Goal: Find contact information: Find contact information

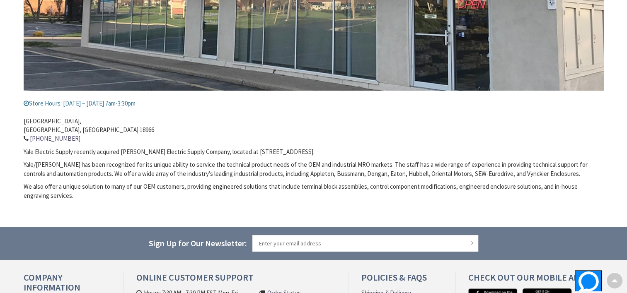
scroll to position [248, 0]
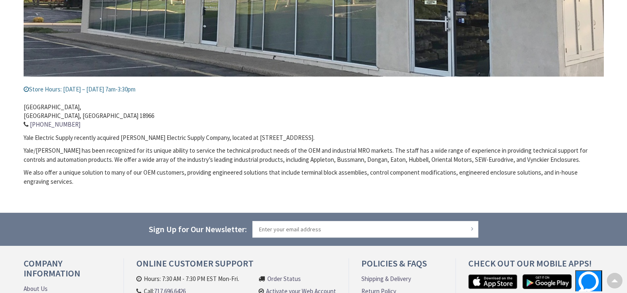
click at [108, 130] on div "Store Hours: [DATE] – [DATE] 7am-3:30pm [STREET_ADDRESS] 215-357-6700 Yale Elec…" at bounding box center [314, 44] width 580 height 283
drag, startPoint x: 70, startPoint y: 124, endPoint x: 29, endPoint y: 126, distance: 40.6
click at [29, 126] on address "[STREET_ADDRESS] 215-357-6700" at bounding box center [314, 112] width 580 height 36
copy link "[PHONE_NUMBER]"
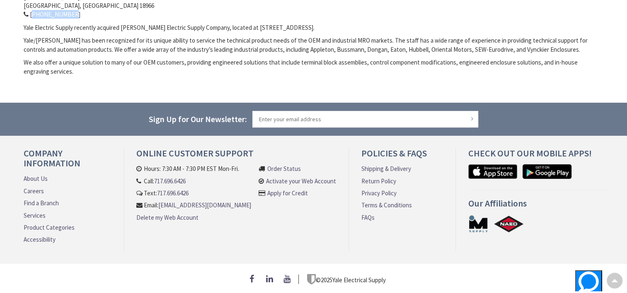
scroll to position [362, 0]
drag, startPoint x: 246, startPoint y: 211, endPoint x: 133, endPoint y: 211, distance: 113.9
click at [133, 211] on div "Online Customer Support Hours: 7:30 AM - 7:30 PM EST Mon-Fri. Call: [PHONE_NUMB…" at bounding box center [236, 199] width 225 height 103
copy link "[EMAIL_ADDRESS][DOMAIN_NAME]"
drag, startPoint x: 318, startPoint y: 194, endPoint x: 297, endPoint y: 222, distance: 34.6
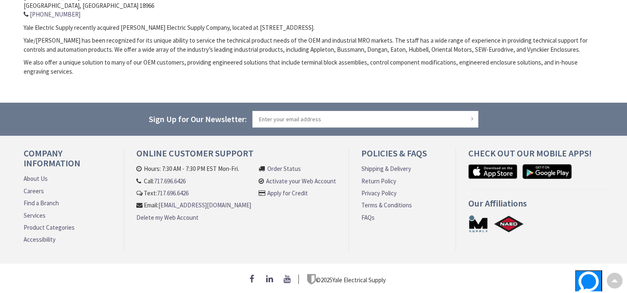
click at [296, 223] on li "Order Status Activate your Web Account Apply for Credit" at bounding box center [296, 196] width 77 height 64
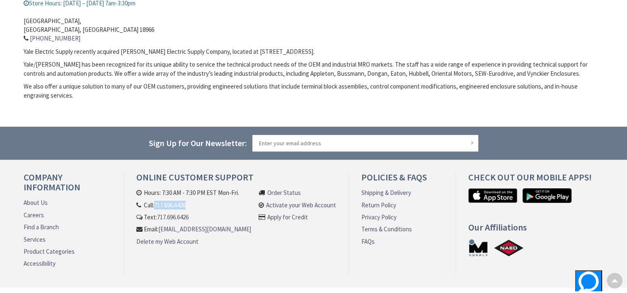
drag, startPoint x: 192, startPoint y: 205, endPoint x: 157, endPoint y: 203, distance: 34.8
click at [157, 203] on li "Call: [PHONE_NUMBER]" at bounding box center [193, 205] width 115 height 9
copy link "717.696.6426"
